Goal: Find specific page/section: Find specific page/section

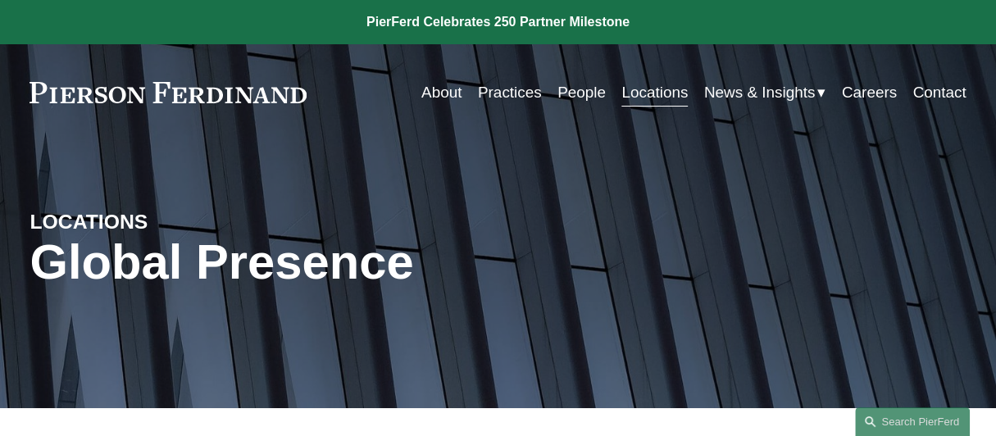
click at [574, 91] on link "People" at bounding box center [582, 92] width 48 height 31
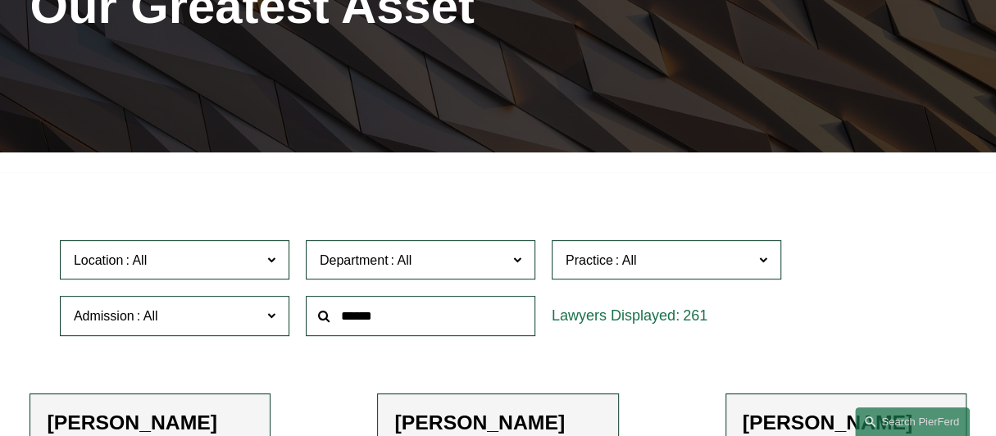
scroll to position [285, 0]
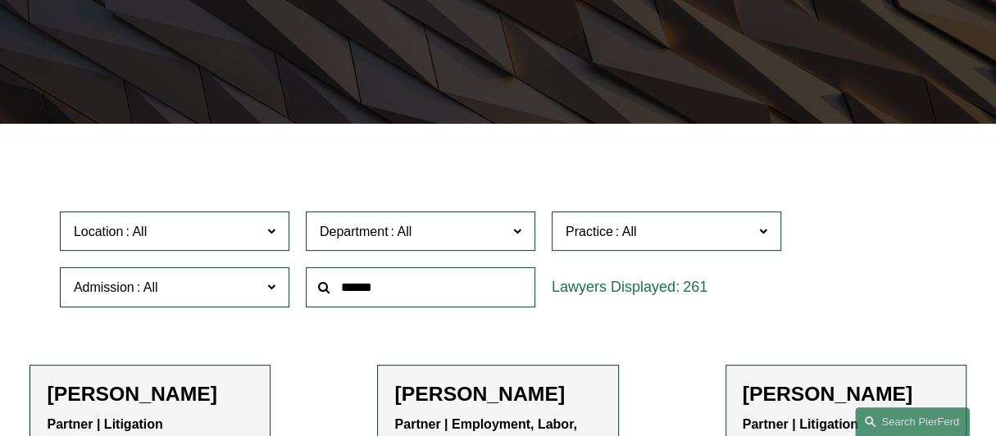
click at [406, 295] on input "text" at bounding box center [421, 287] width 230 height 40
type input "*****"
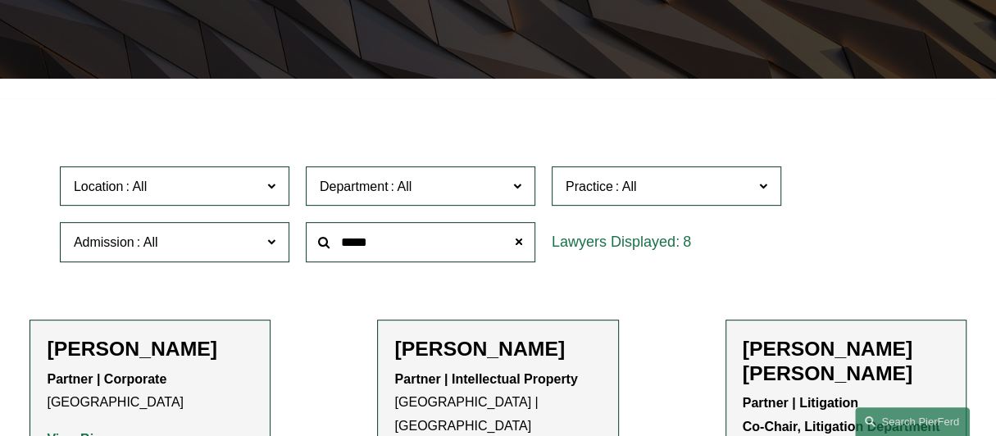
scroll to position [332, 0]
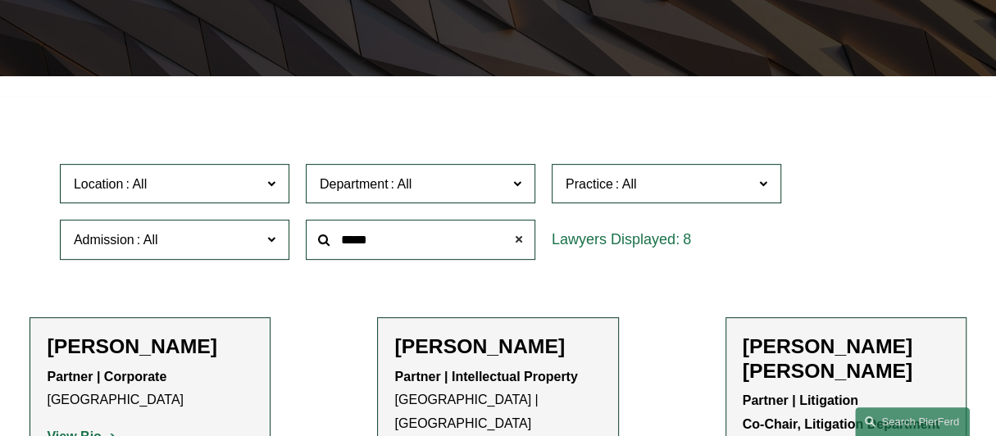
click at [522, 240] on span at bounding box center [519, 239] width 33 height 33
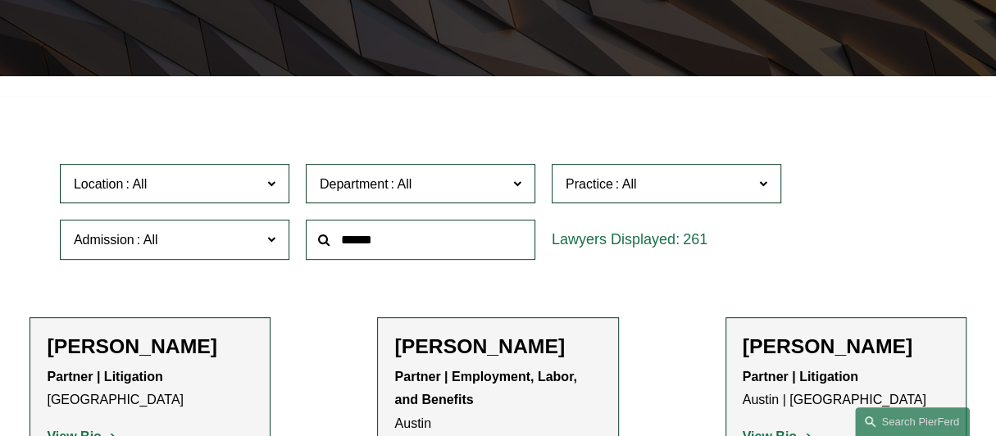
click at [273, 189] on span at bounding box center [271, 182] width 8 height 21
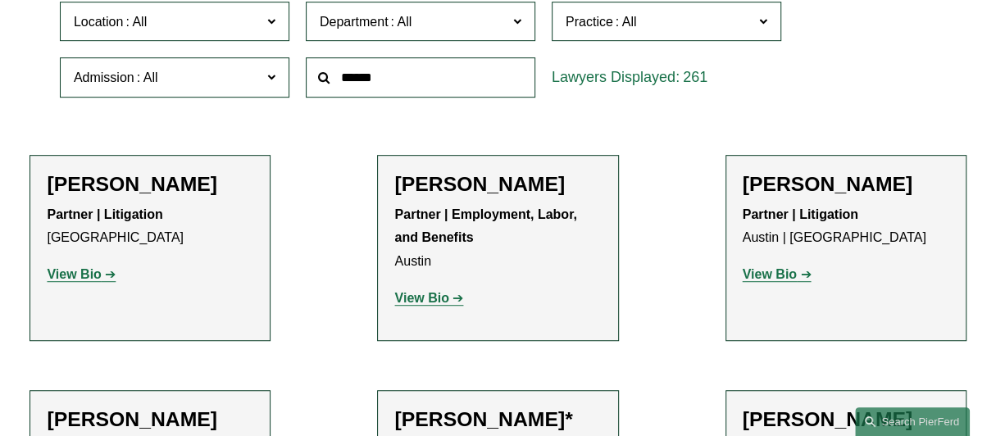
scroll to position [527, 0]
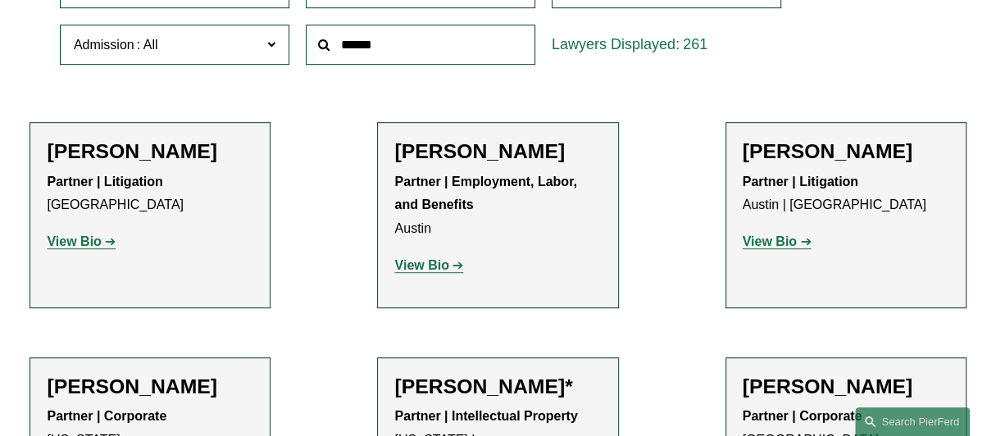
click at [0, 0] on link "Charlotte" at bounding box center [0, 0] width 0 height 0
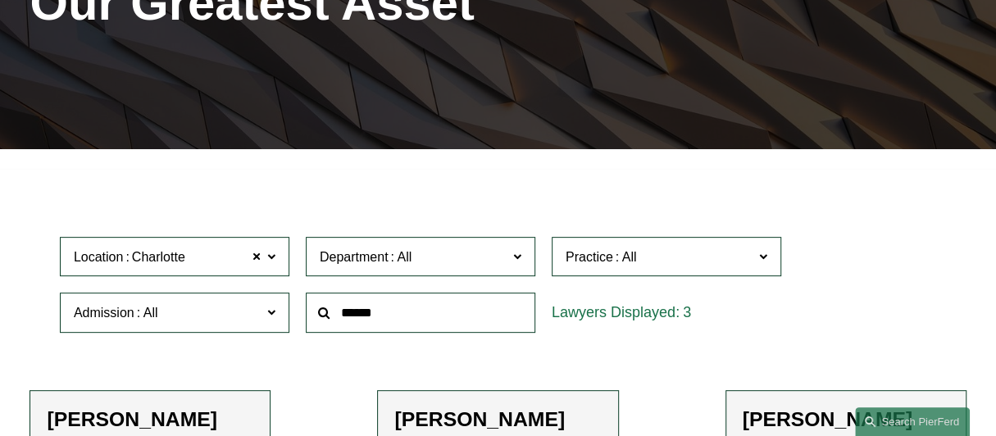
scroll to position [236, 0]
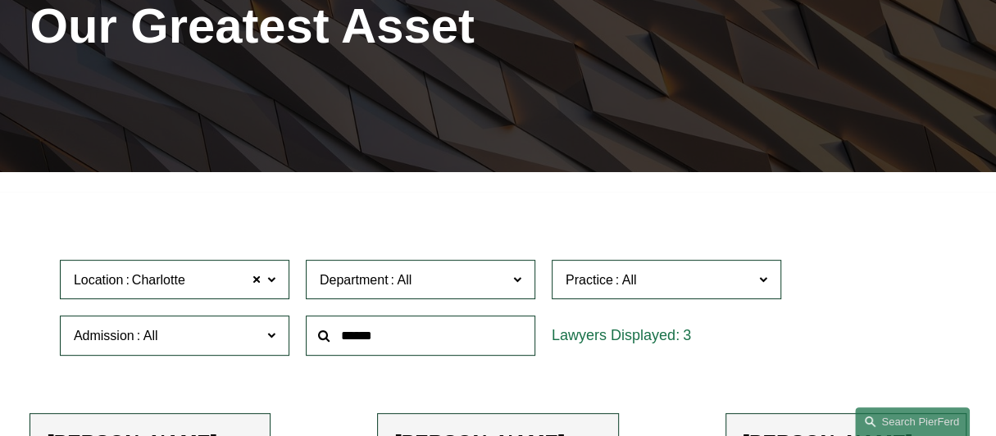
click at [275, 280] on span at bounding box center [271, 278] width 8 height 21
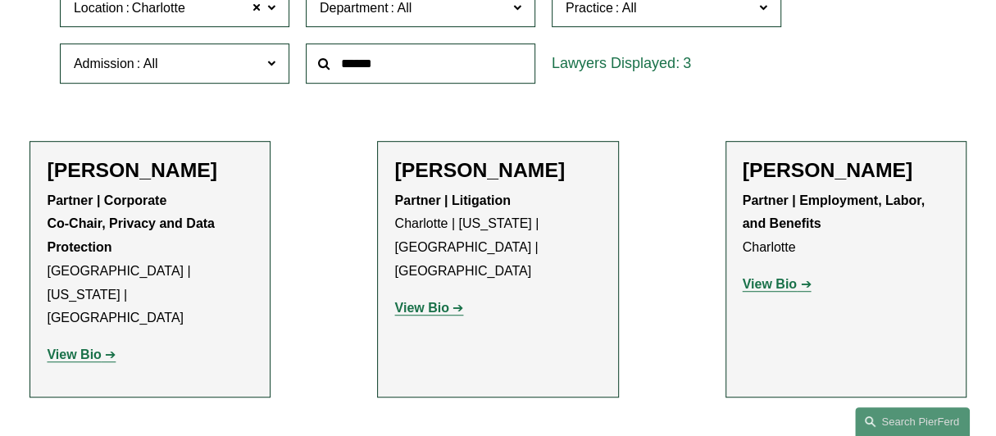
scroll to position [514, 0]
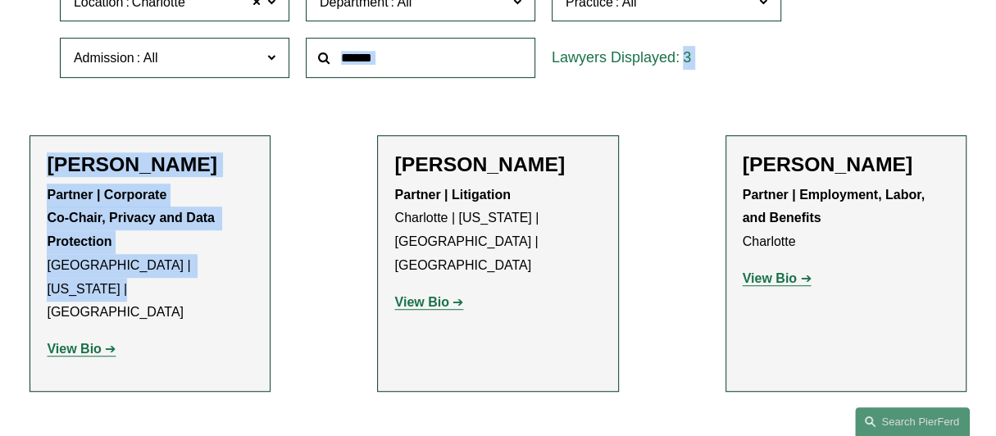
drag, startPoint x: 287, startPoint y: 50, endPoint x: 269, endPoint y: 267, distance: 217.2
click at [269, 267] on ul "Filter Location Charlotte Charlotte All Atlanta Austin Boston Charlotte Chicago…" at bounding box center [498, 183] width 996 height 517
click at [0, 0] on link "[GEOGRAPHIC_DATA]" at bounding box center [0, 0] width 0 height 0
